Goal: Task Accomplishment & Management: Manage account settings

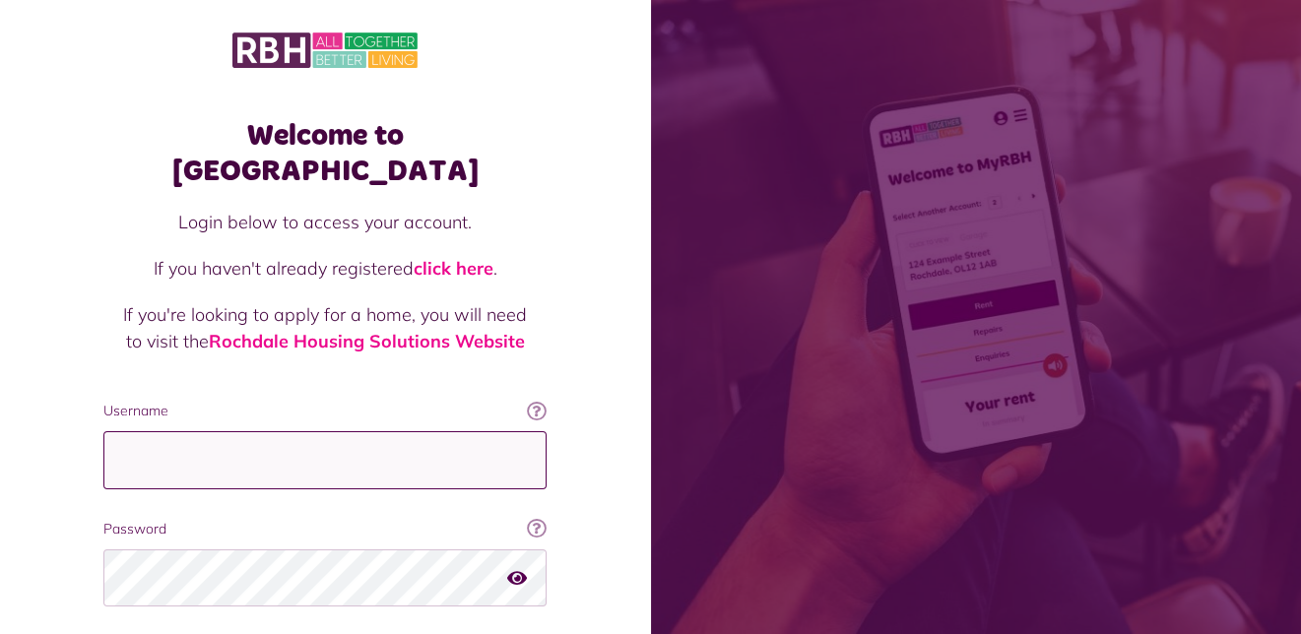
click at [119, 432] on input "Username" at bounding box center [324, 461] width 443 height 58
type input "**********"
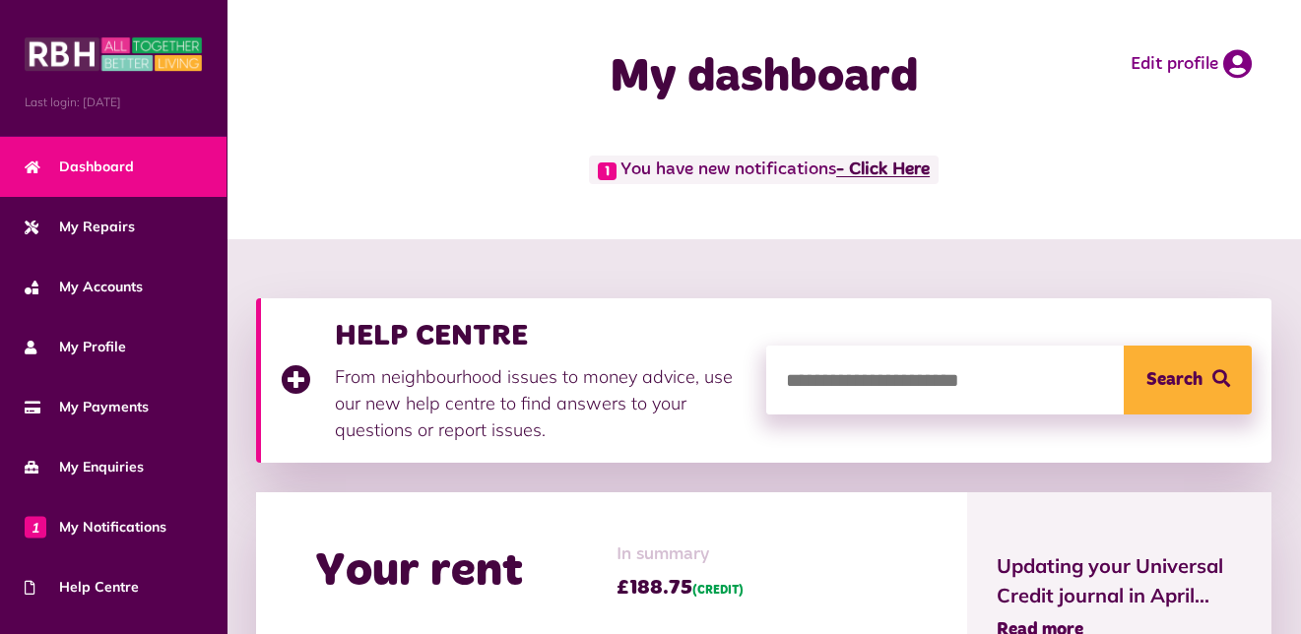
click at [905, 168] on link "- Click Here" at bounding box center [883, 171] width 94 height 18
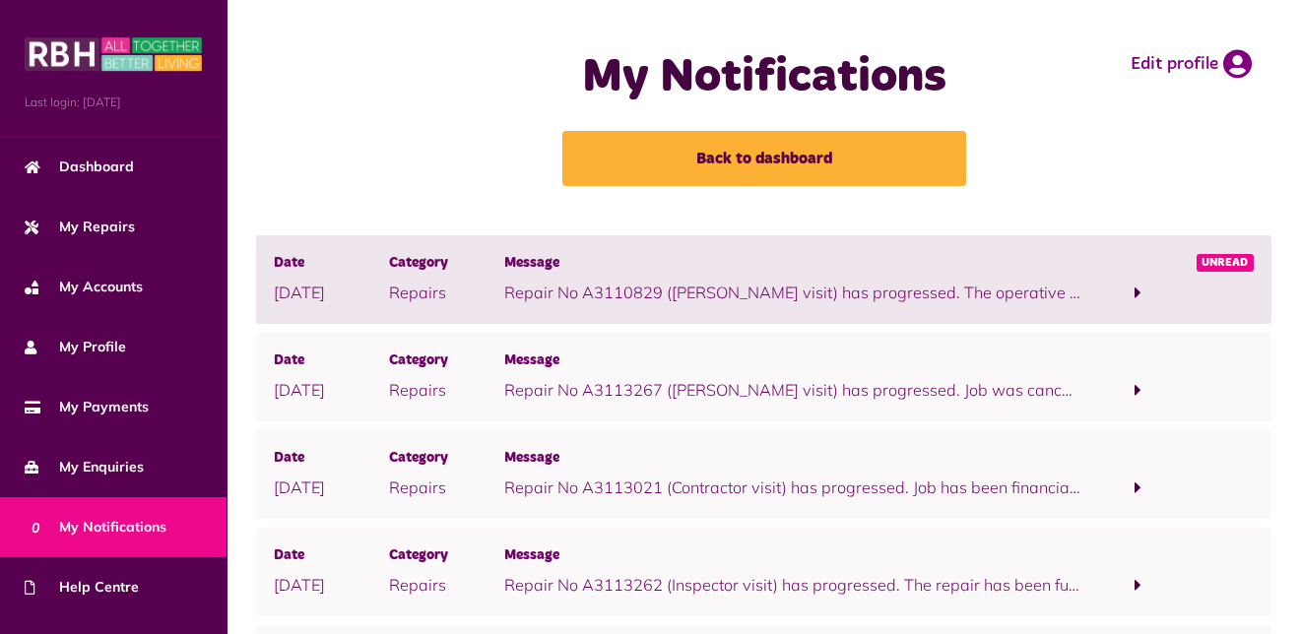
click at [1137, 290] on span at bounding box center [1138, 293] width 7 height 18
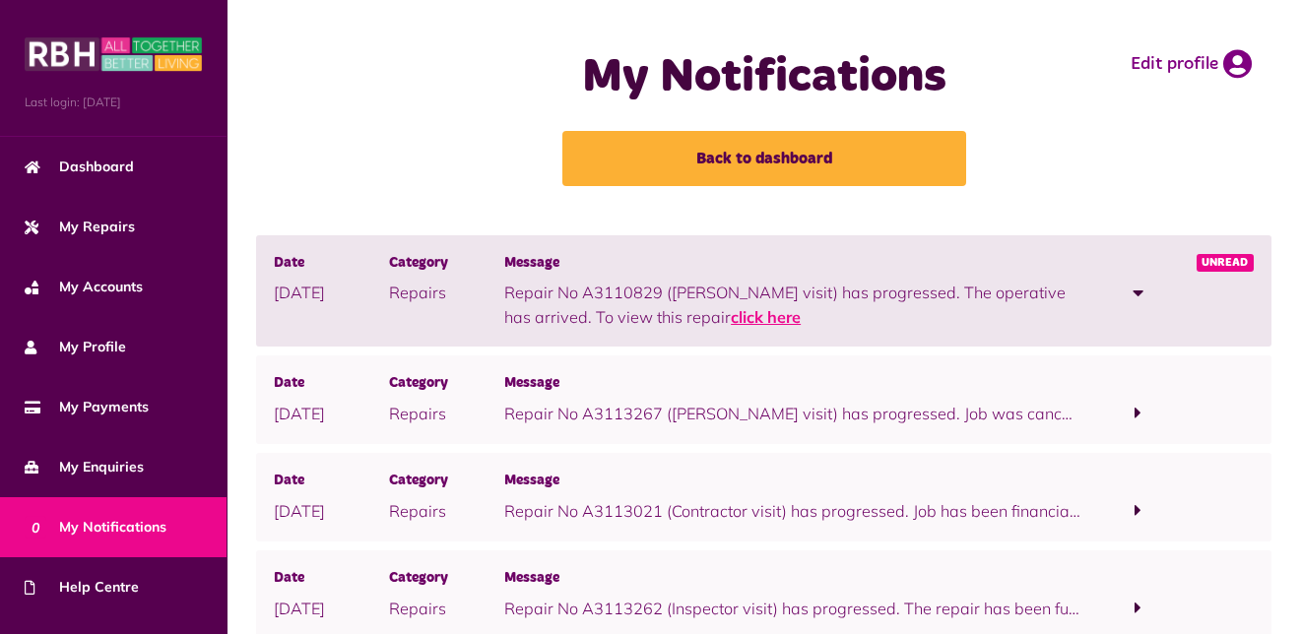
click at [731, 312] on link "click here" at bounding box center [766, 317] width 70 height 20
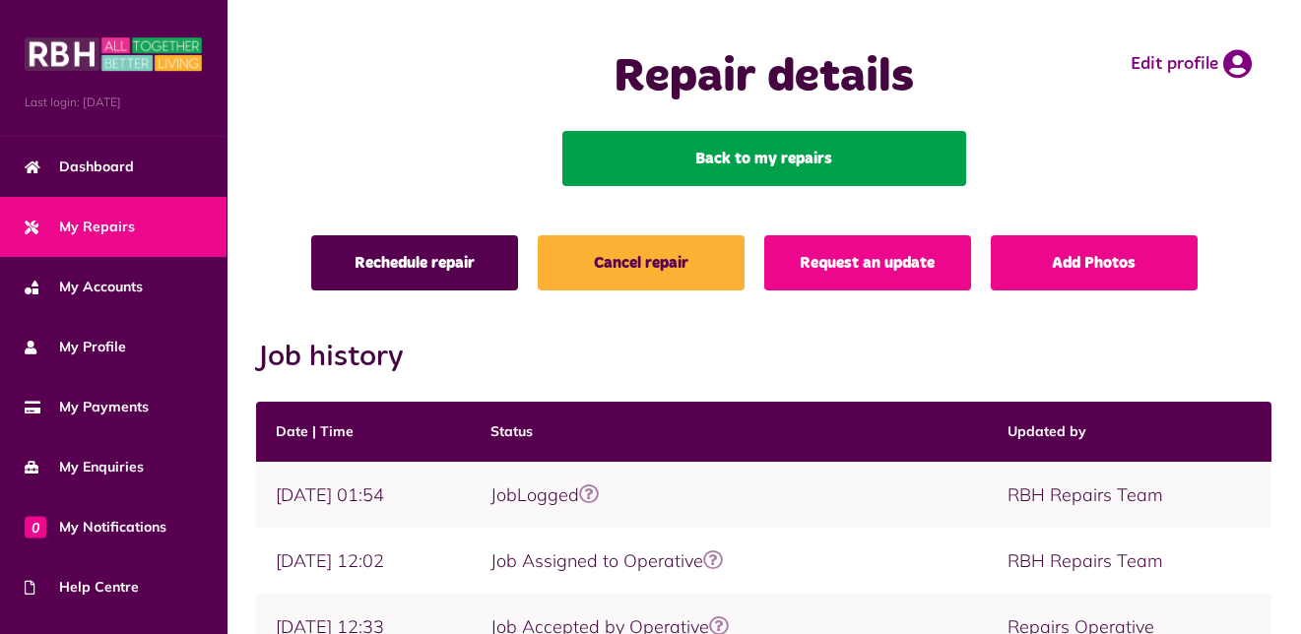
click at [775, 153] on link "Back to my repairs" at bounding box center [765, 158] width 404 height 55
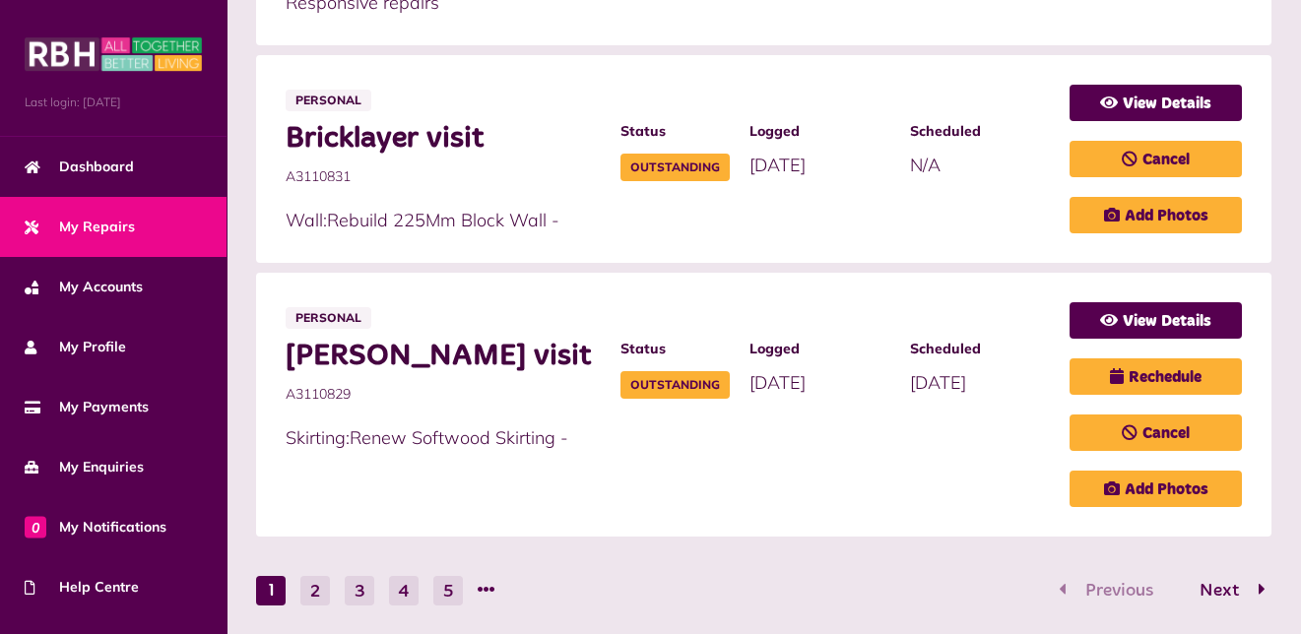
scroll to position [1281, 0]
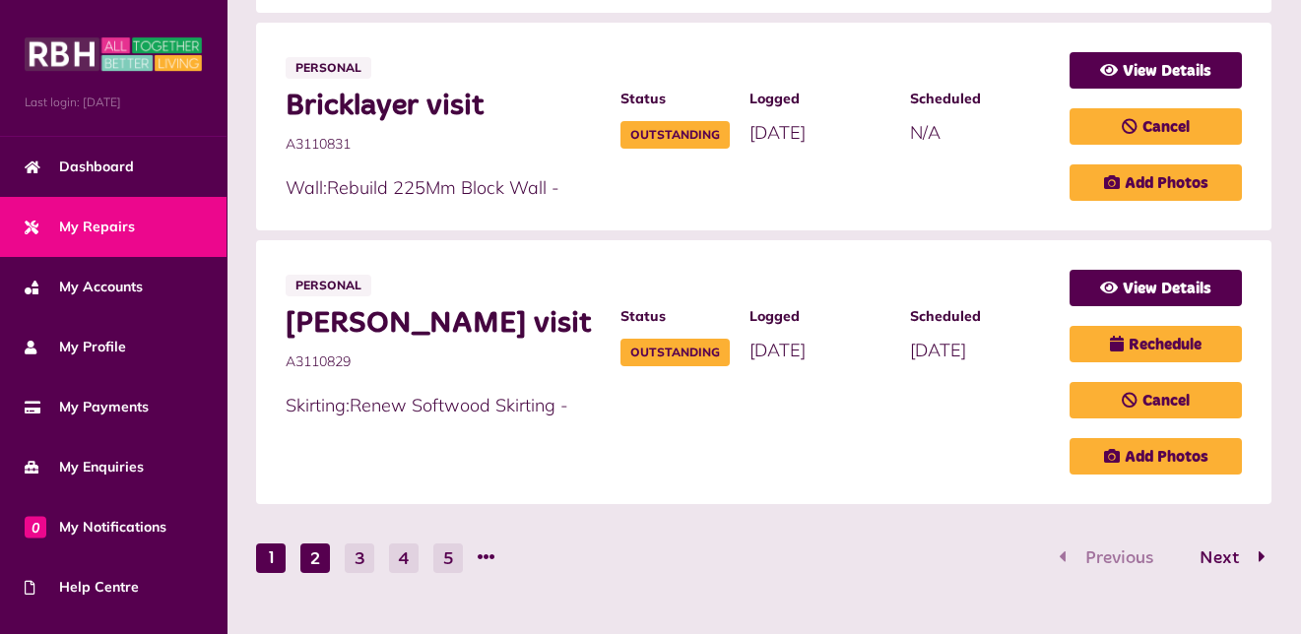
click at [319, 550] on button "2" at bounding box center [315, 559] width 30 height 30
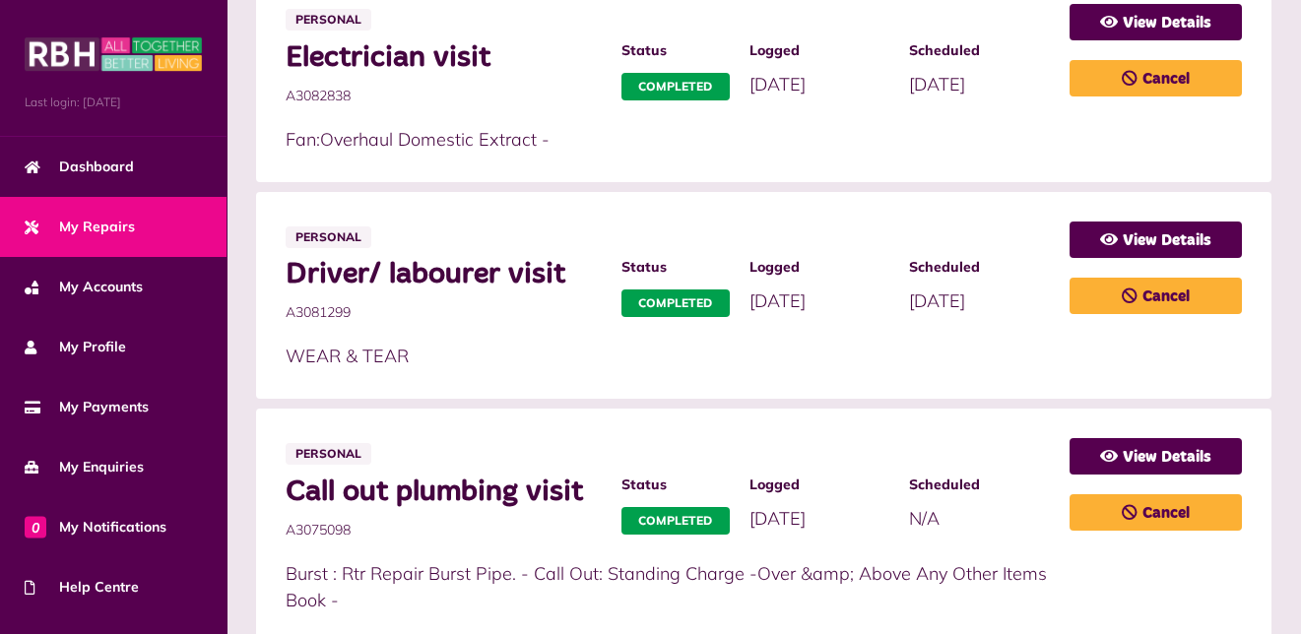
scroll to position [1287, 0]
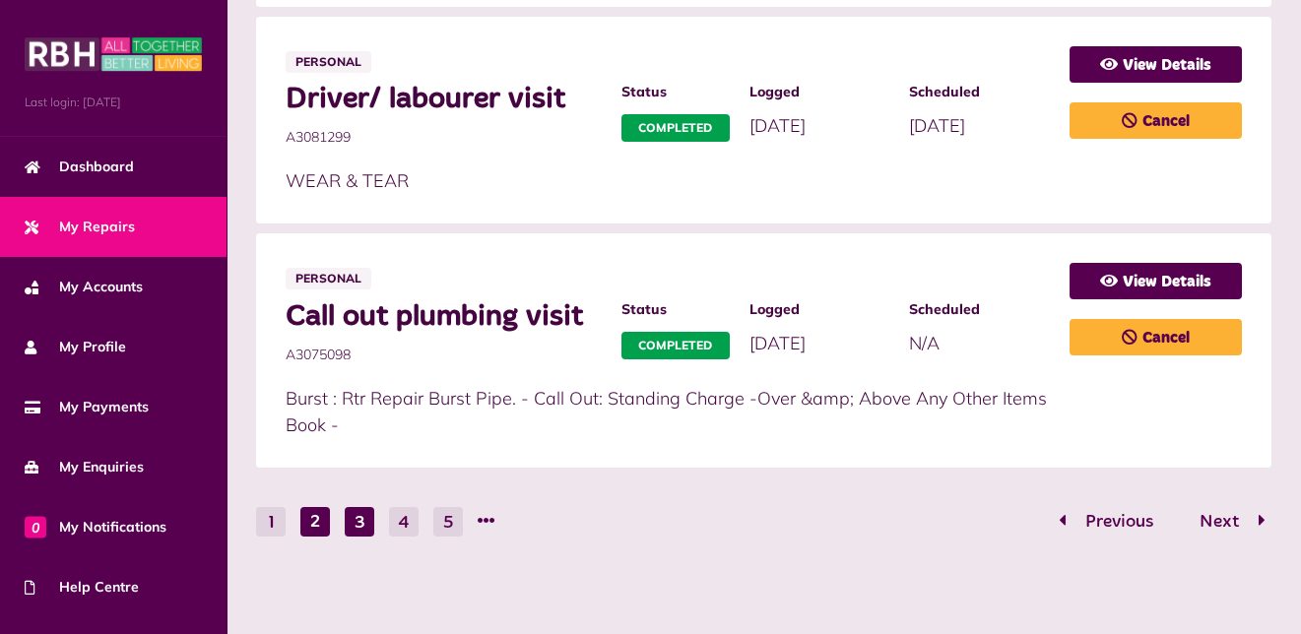
click at [364, 520] on button "3" at bounding box center [360, 522] width 30 height 30
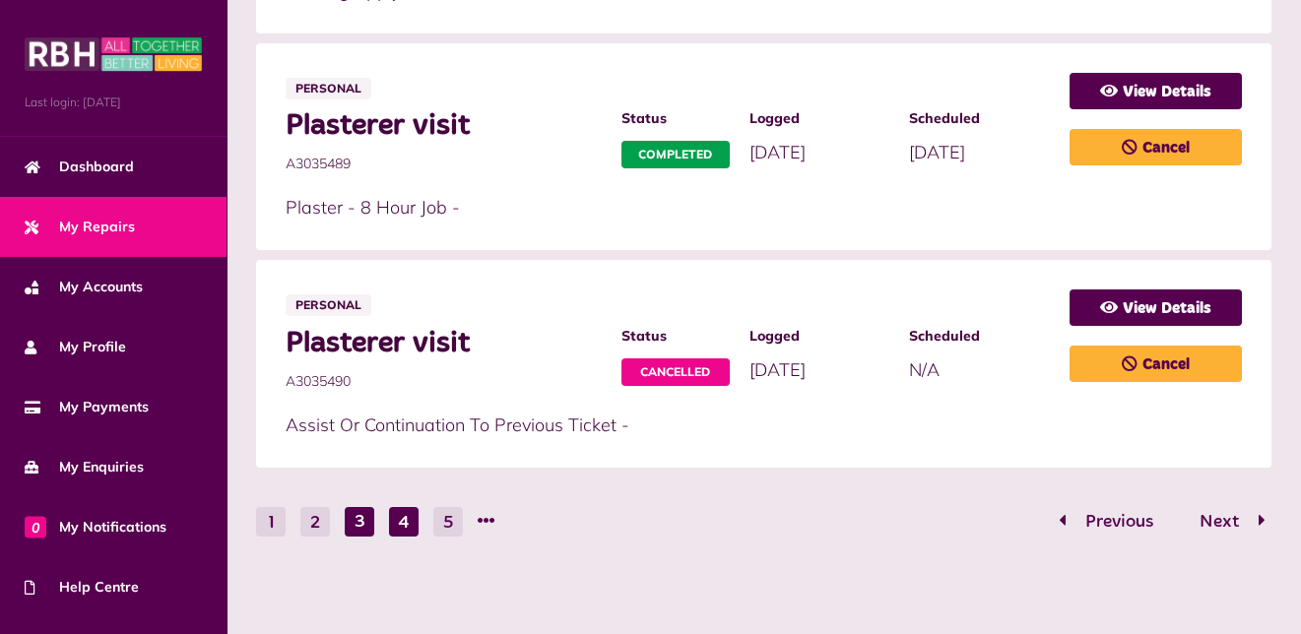
click at [396, 520] on button "4" at bounding box center [404, 522] width 30 height 30
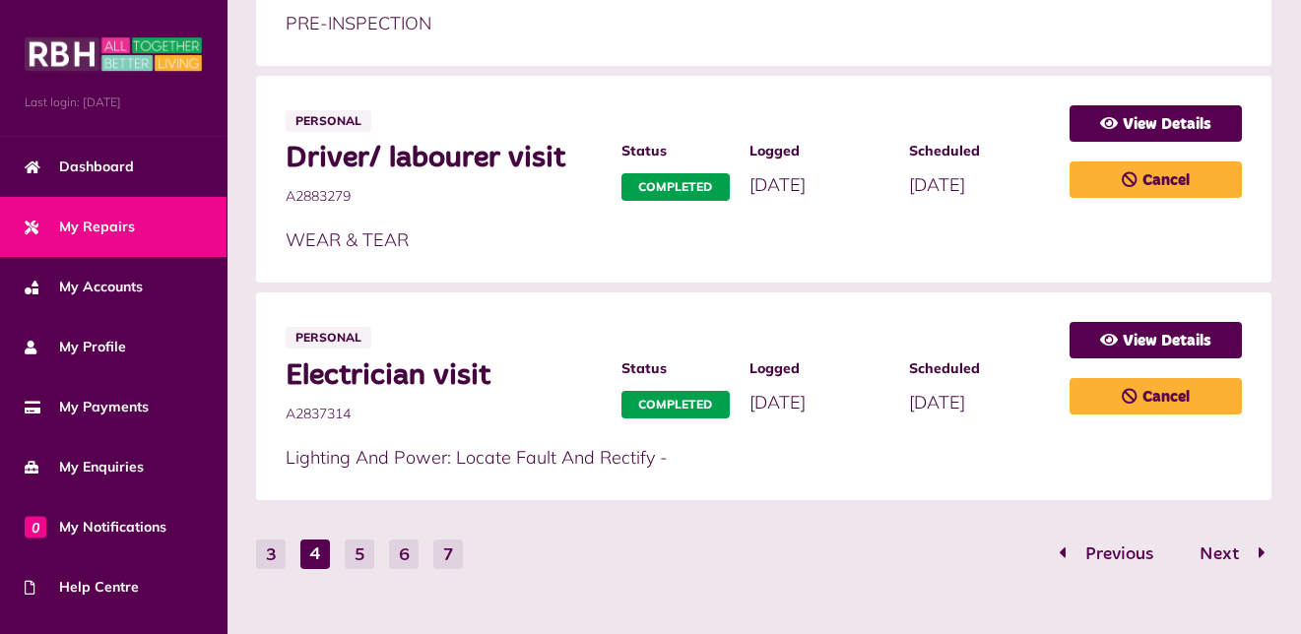
scroll to position [1260, 0]
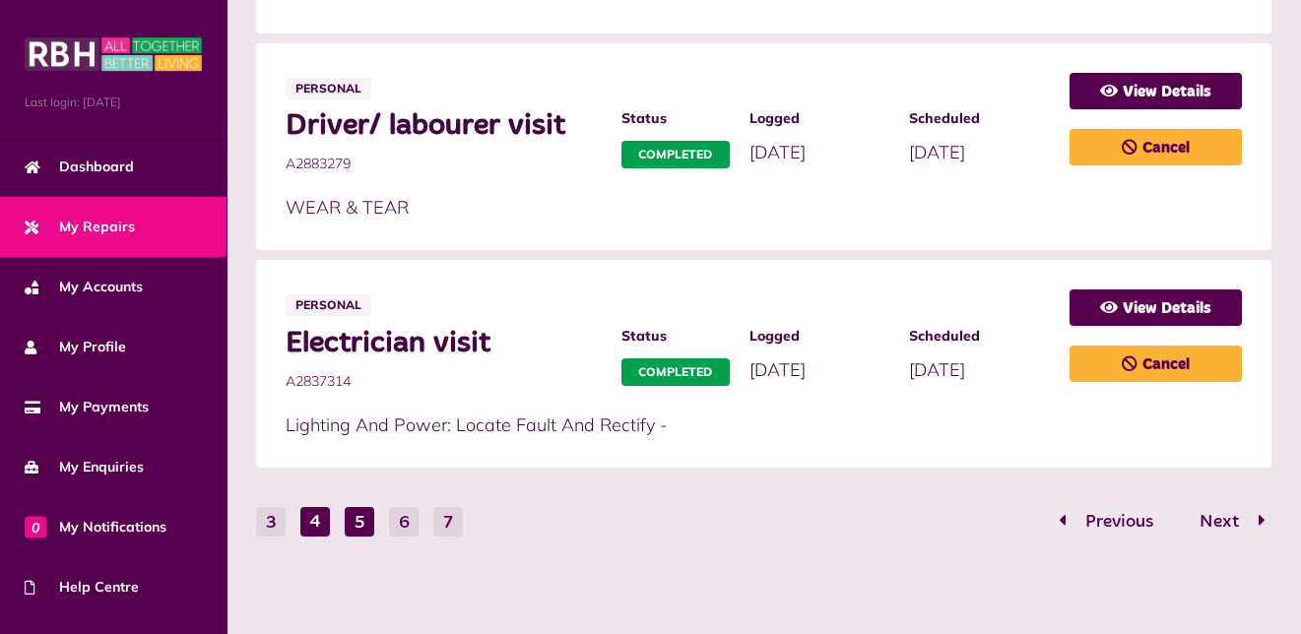
click at [357, 516] on button "5" at bounding box center [360, 522] width 30 height 30
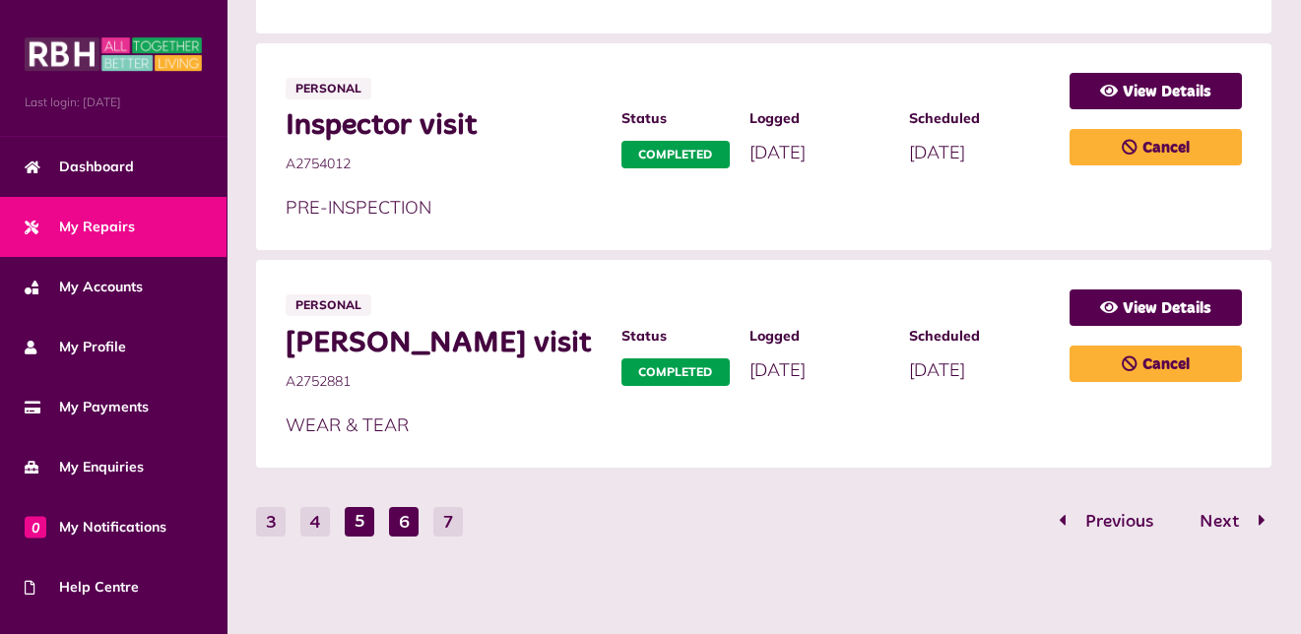
click at [402, 522] on button "6" at bounding box center [404, 522] width 30 height 30
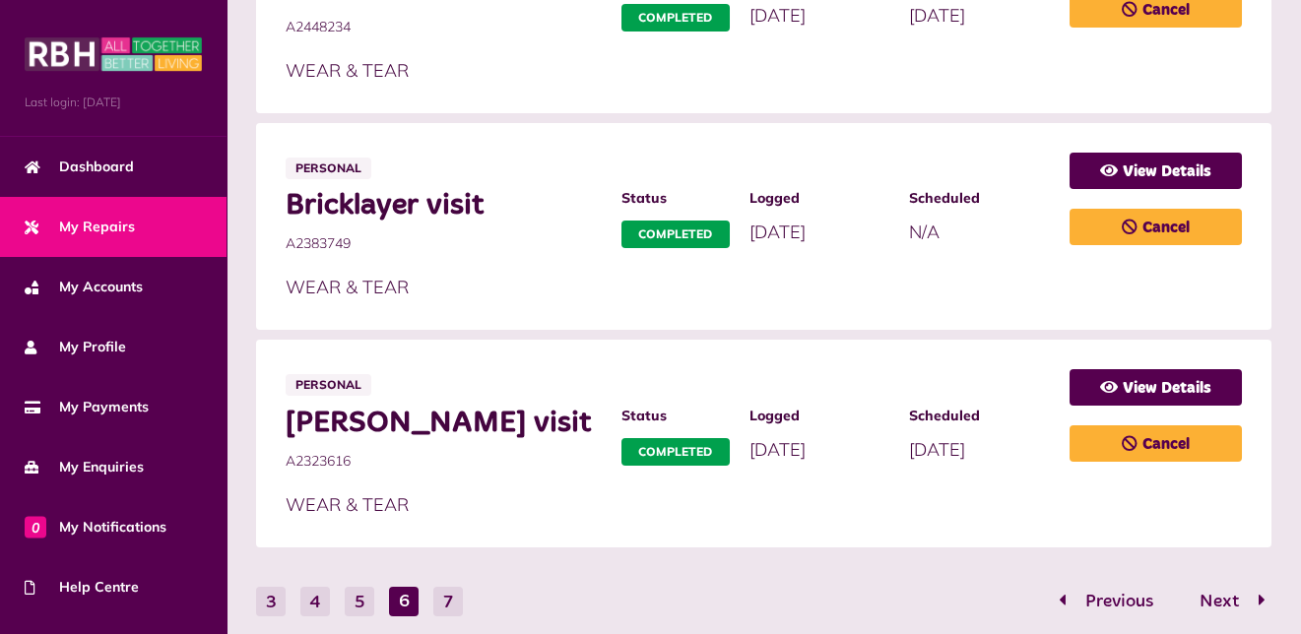
scroll to position [1287, 0]
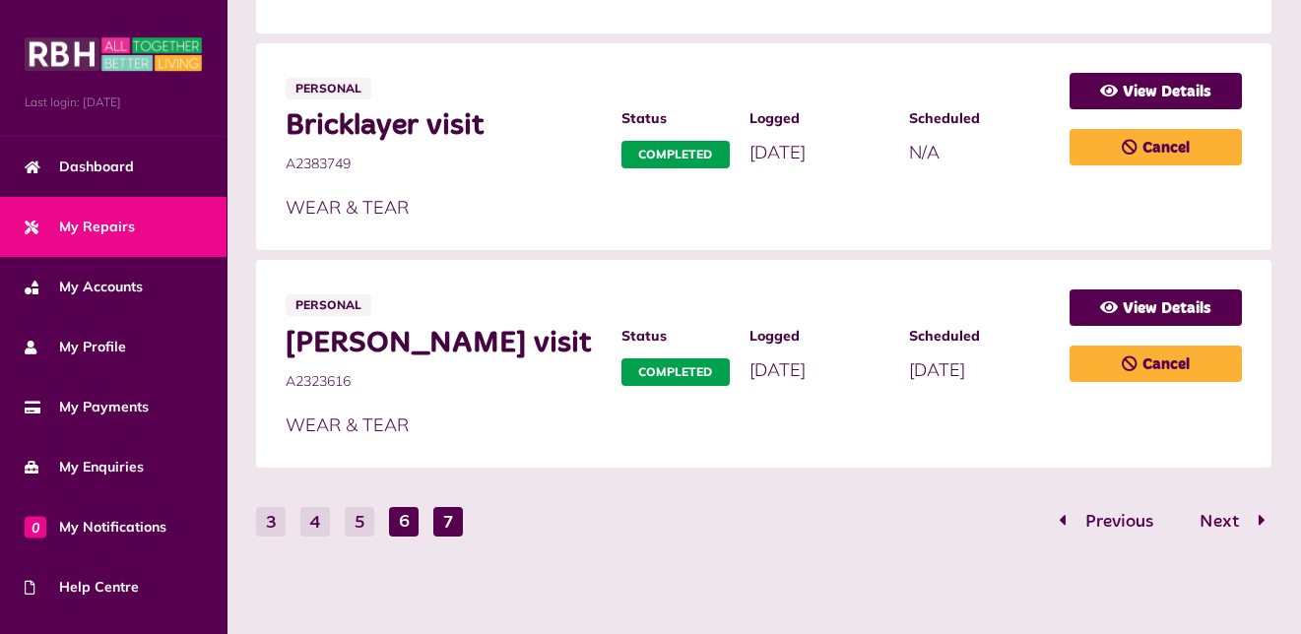
click at [444, 515] on button "7" at bounding box center [448, 522] width 30 height 30
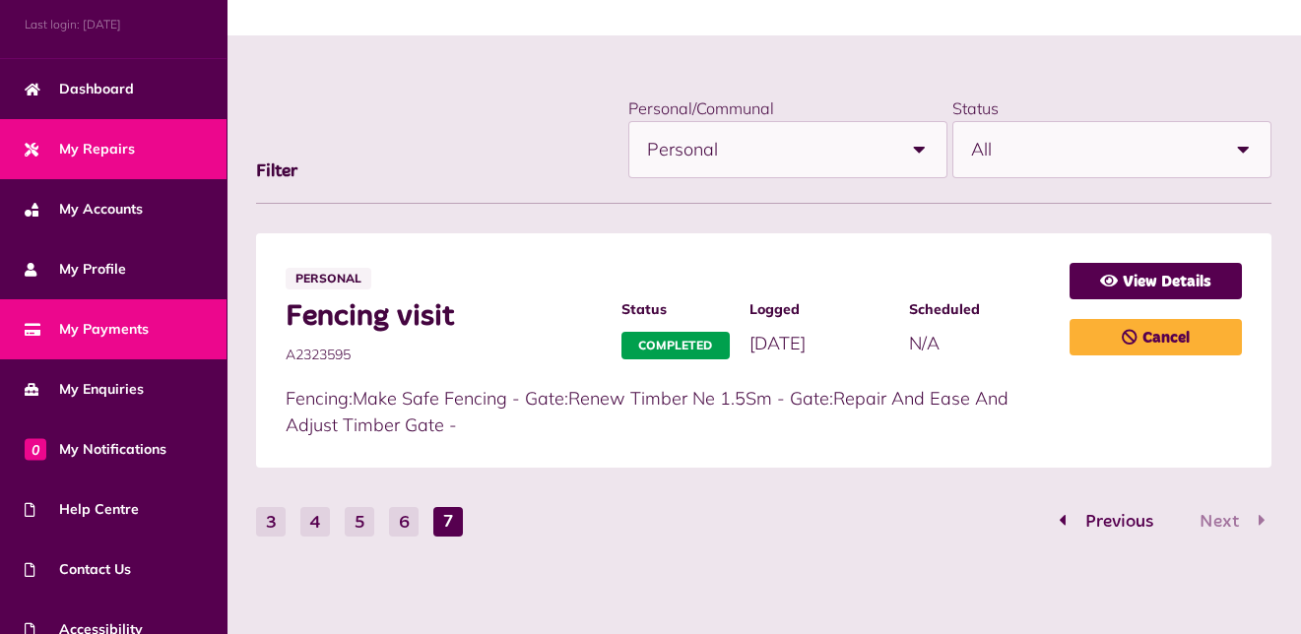
scroll to position [162, 0]
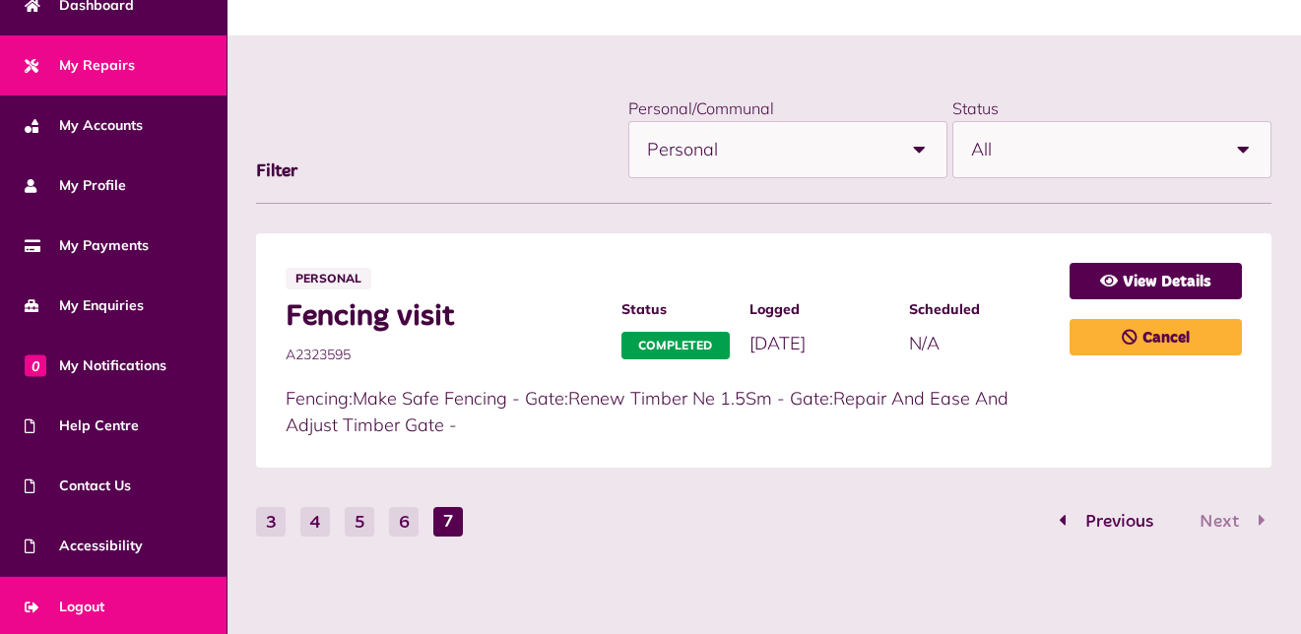
click at [116, 595] on link "Logout" at bounding box center [113, 607] width 227 height 60
